Goal: Task Accomplishment & Management: Manage account settings

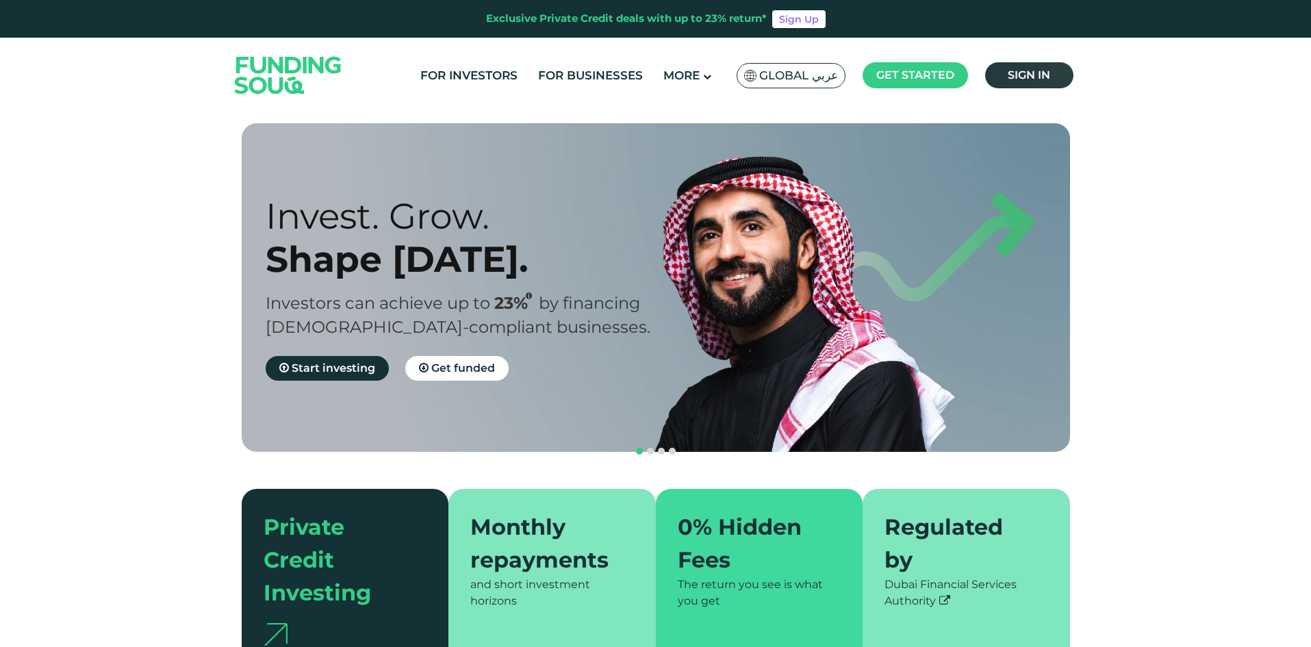
click at [1010, 69] on span "Sign in" at bounding box center [1029, 74] width 42 height 13
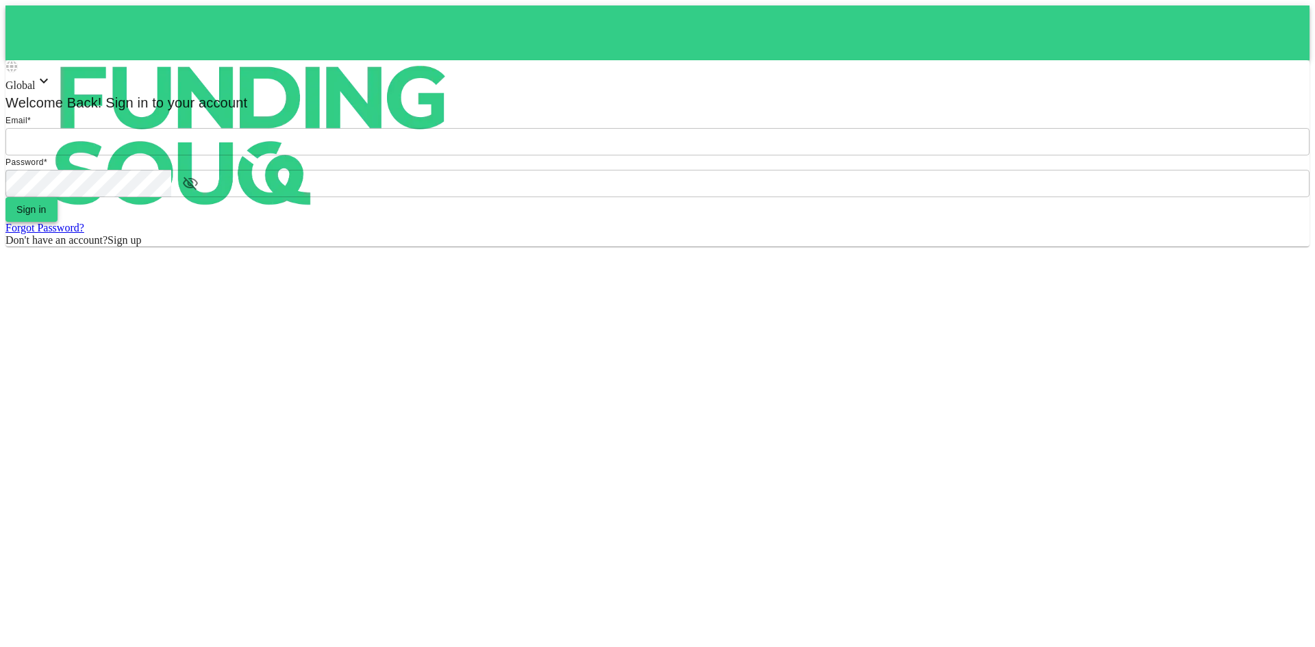
type input "[EMAIL_ADDRESS][DOMAIN_NAME]"
click at [58, 222] on button "Sign in" at bounding box center [31, 209] width 52 height 25
